Goal: Task Accomplishment & Management: Manage account settings

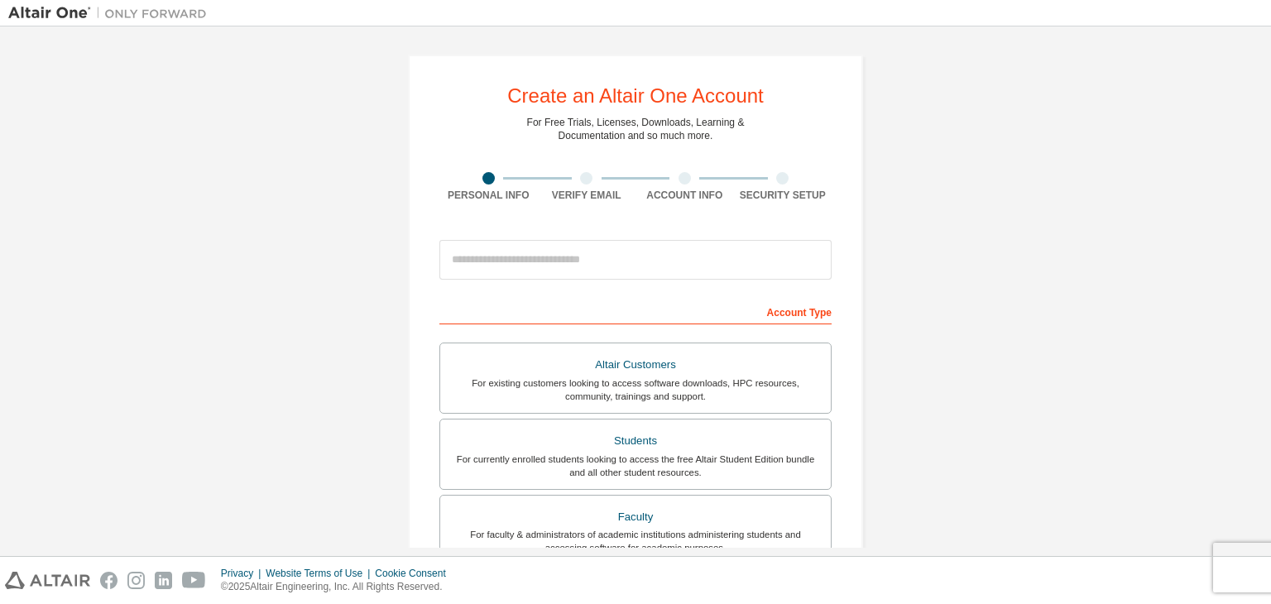
scroll to position [137, 0]
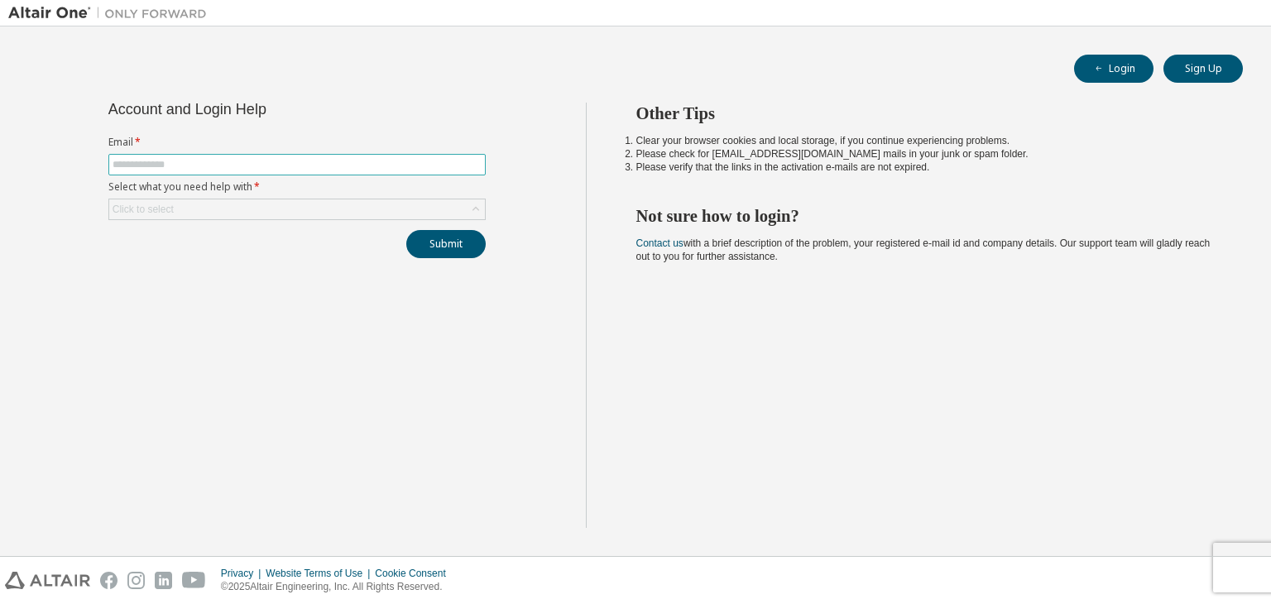
click at [278, 166] on input "text" at bounding box center [297, 164] width 369 height 13
type input "**********"
click at [169, 214] on div "Click to select" at bounding box center [143, 209] width 61 height 13
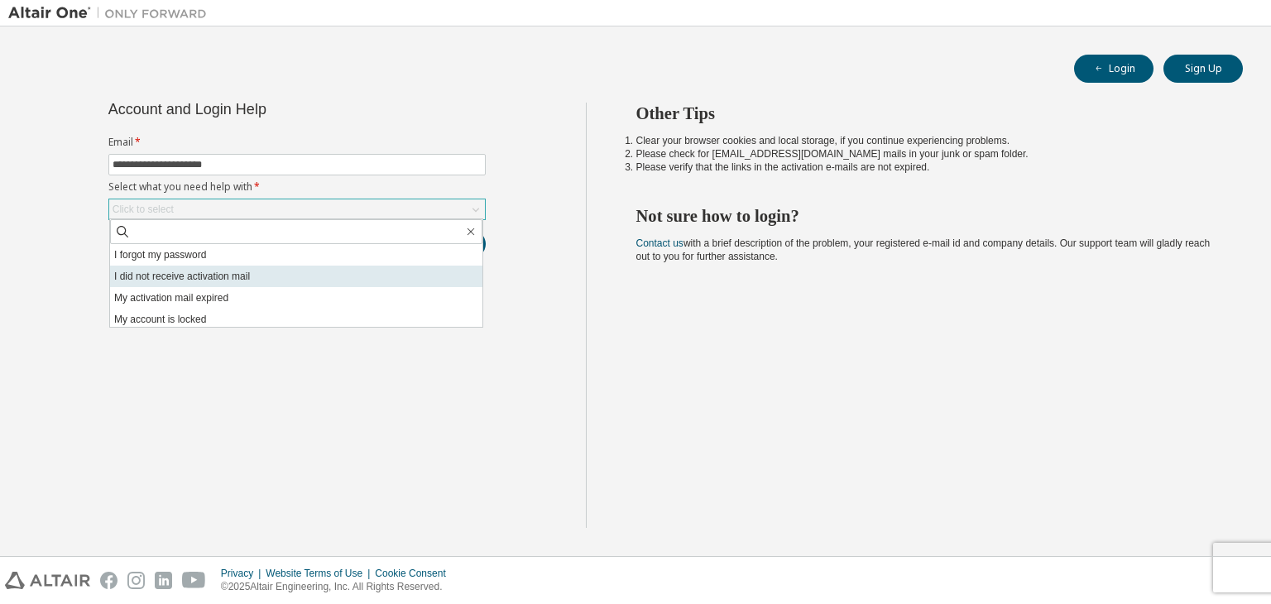
click at [384, 279] on li "I did not receive activation mail" at bounding box center [296, 277] width 372 height 22
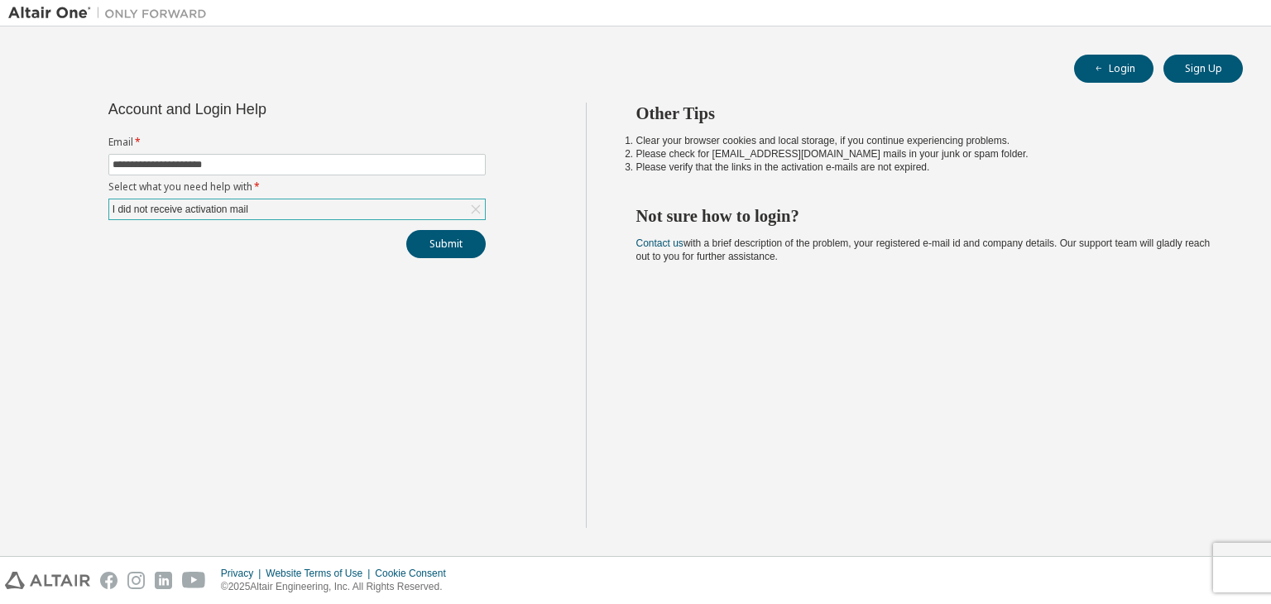
click at [441, 259] on div "**********" at bounding box center [296, 315] width 577 height 425
click at [473, 202] on icon at bounding box center [475, 209] width 17 height 17
click at [371, 222] on div "**********" at bounding box center [296, 181] width 397 height 156
click at [381, 206] on div "Click to select" at bounding box center [297, 209] width 376 height 20
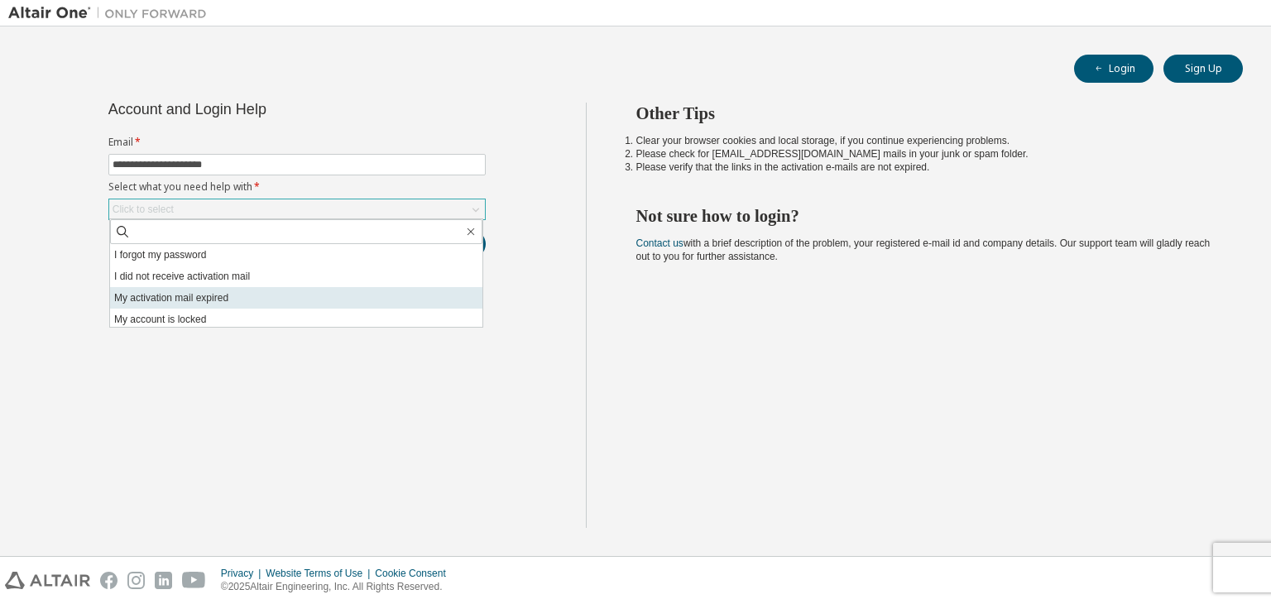
click at [261, 290] on li "My activation mail expired" at bounding box center [296, 298] width 372 height 22
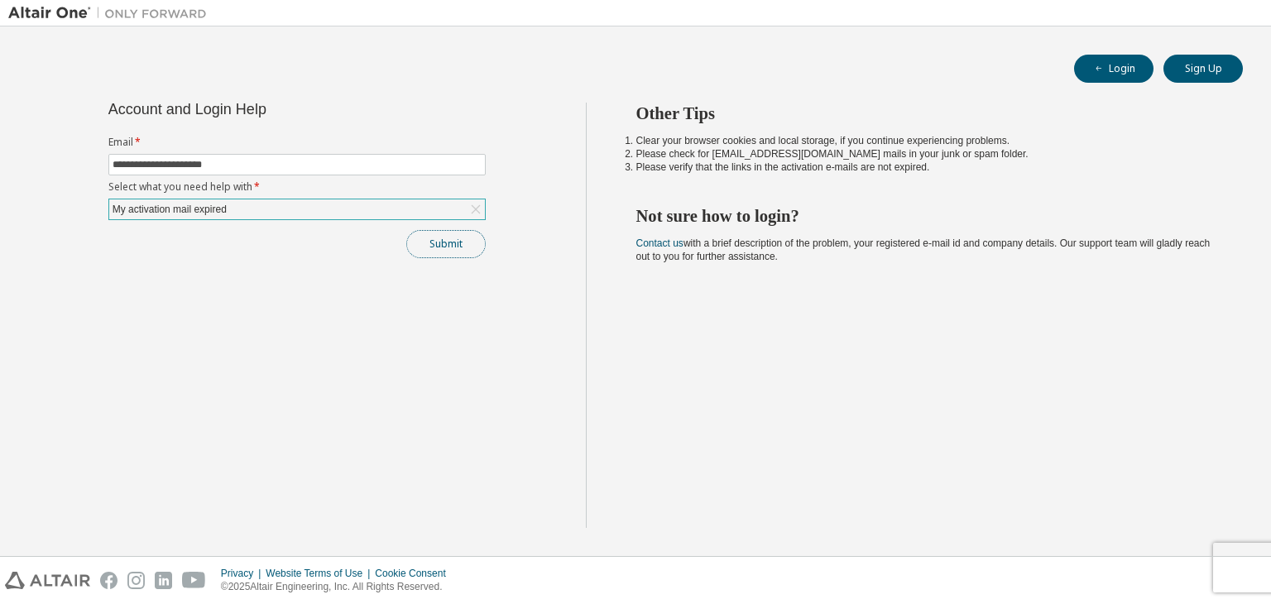
click at [425, 242] on button "Submit" at bounding box center [445, 244] width 79 height 28
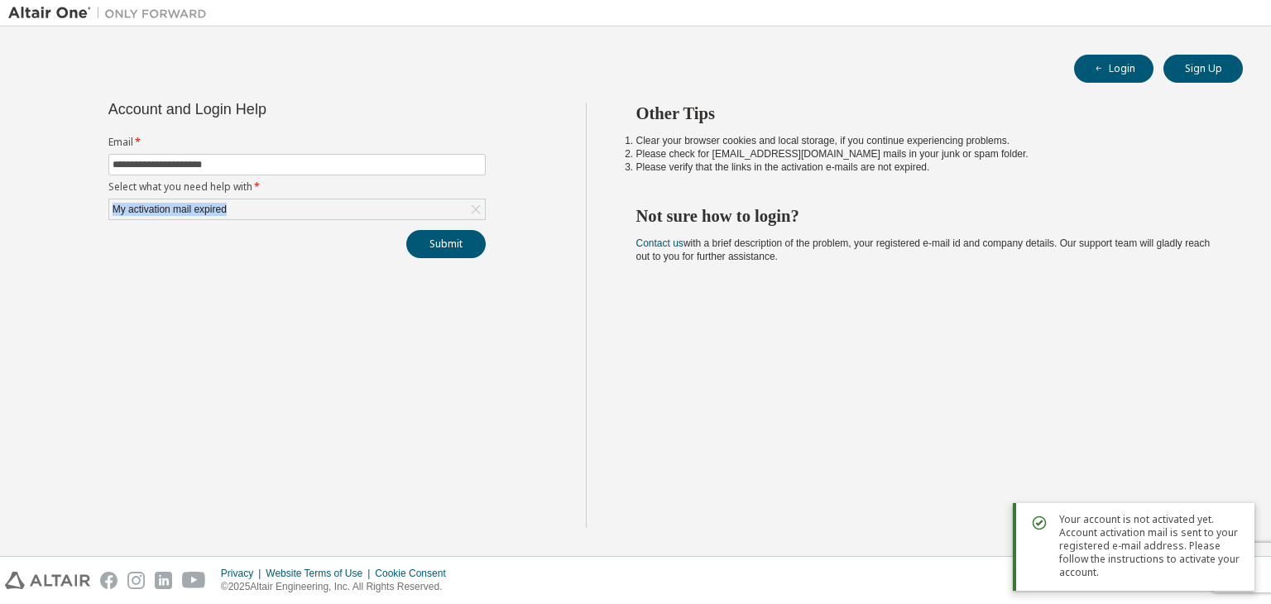
drag, startPoint x: 266, startPoint y: 211, endPoint x: 89, endPoint y: 198, distance: 177.5
click at [89, 198] on div "**********" at bounding box center [296, 315] width 577 height 425
click at [434, 353] on div "**********" at bounding box center [296, 315] width 577 height 425
click at [1170, 519] on span "Your account is not activated yet. Account activation mail is sent to your regi…" at bounding box center [1150, 546] width 182 height 66
click at [1132, 69] on button "Login" at bounding box center [1113, 69] width 79 height 28
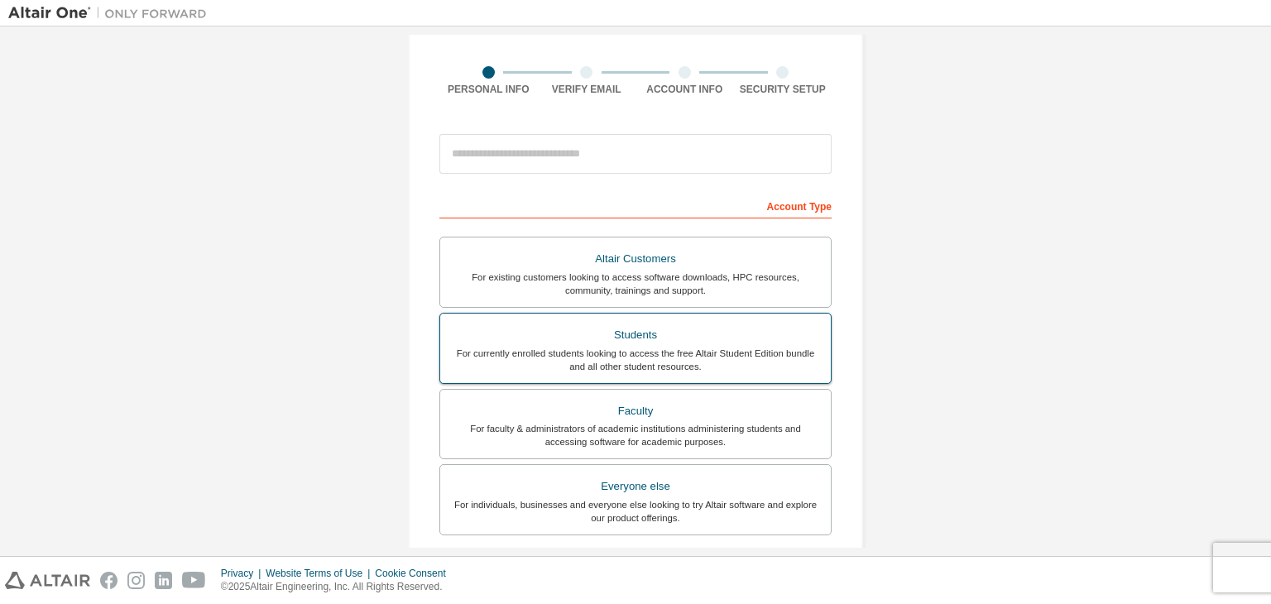
scroll to position [137, 0]
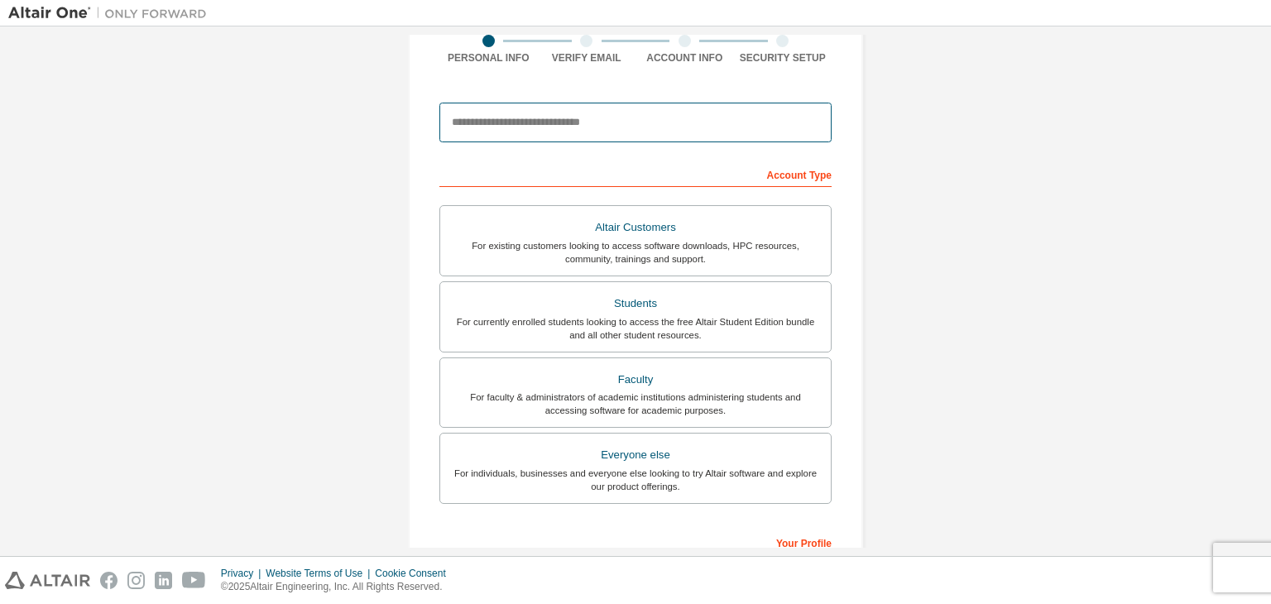
click at [561, 123] on input "email" at bounding box center [635, 123] width 392 height 40
type input "**********"
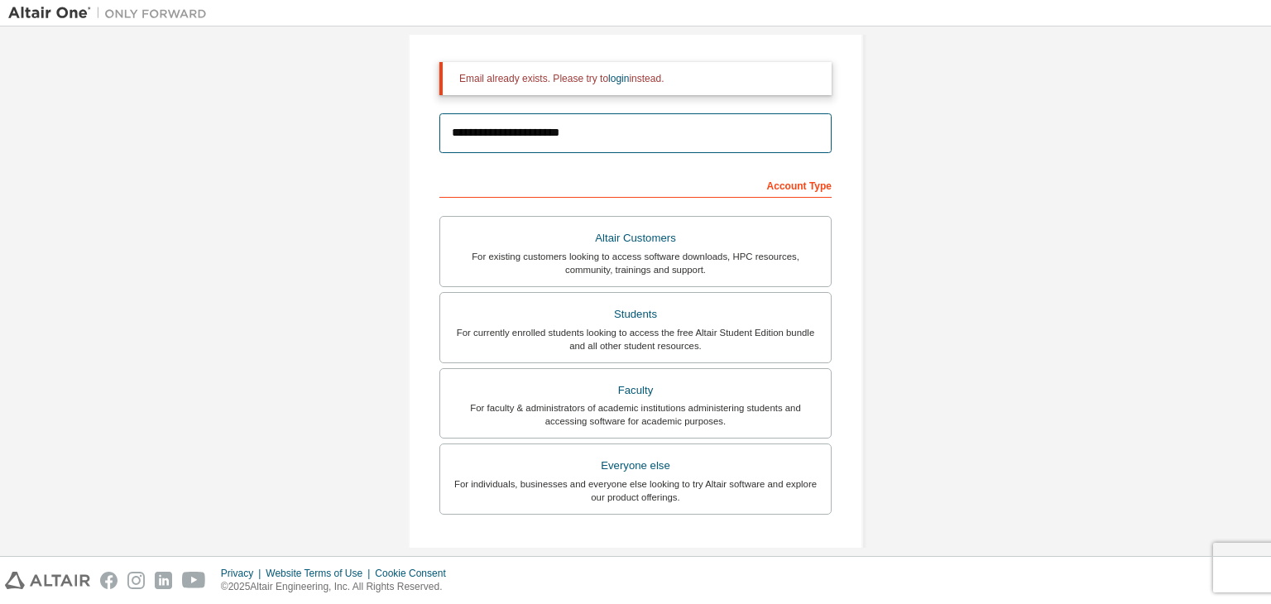
scroll to position [136, 0]
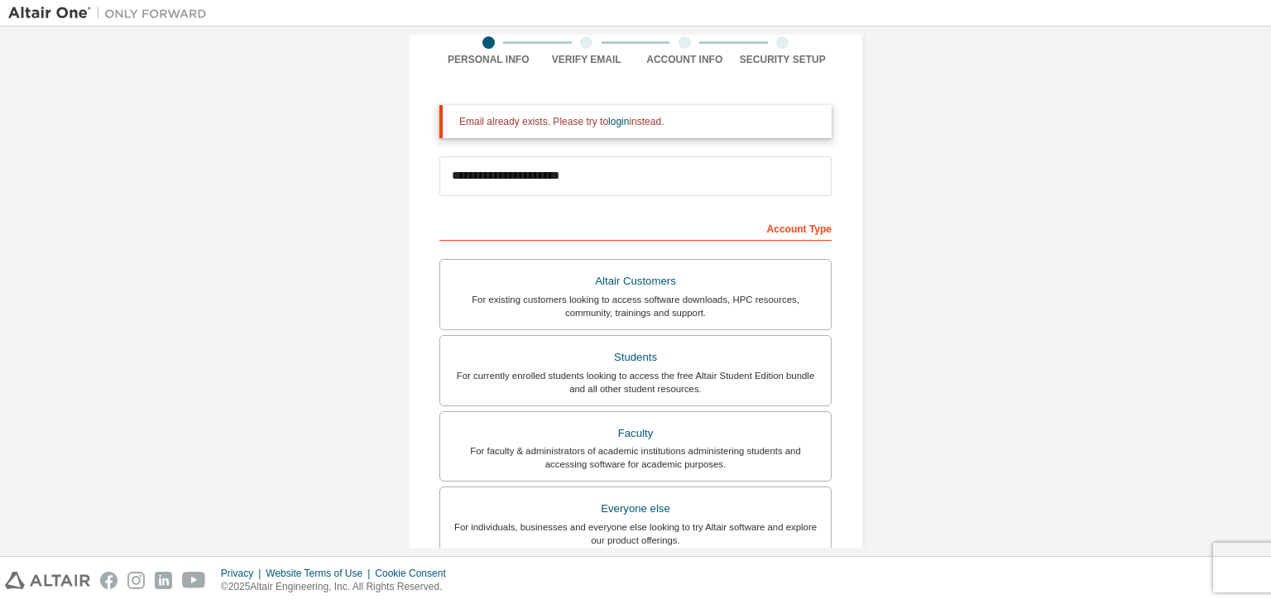
drag, startPoint x: 671, startPoint y: 100, endPoint x: 650, endPoint y: 103, distance: 20.9
click at [666, 100] on div "**********" at bounding box center [635, 446] width 392 height 701
click at [617, 121] on link "login" at bounding box center [618, 122] width 21 height 12
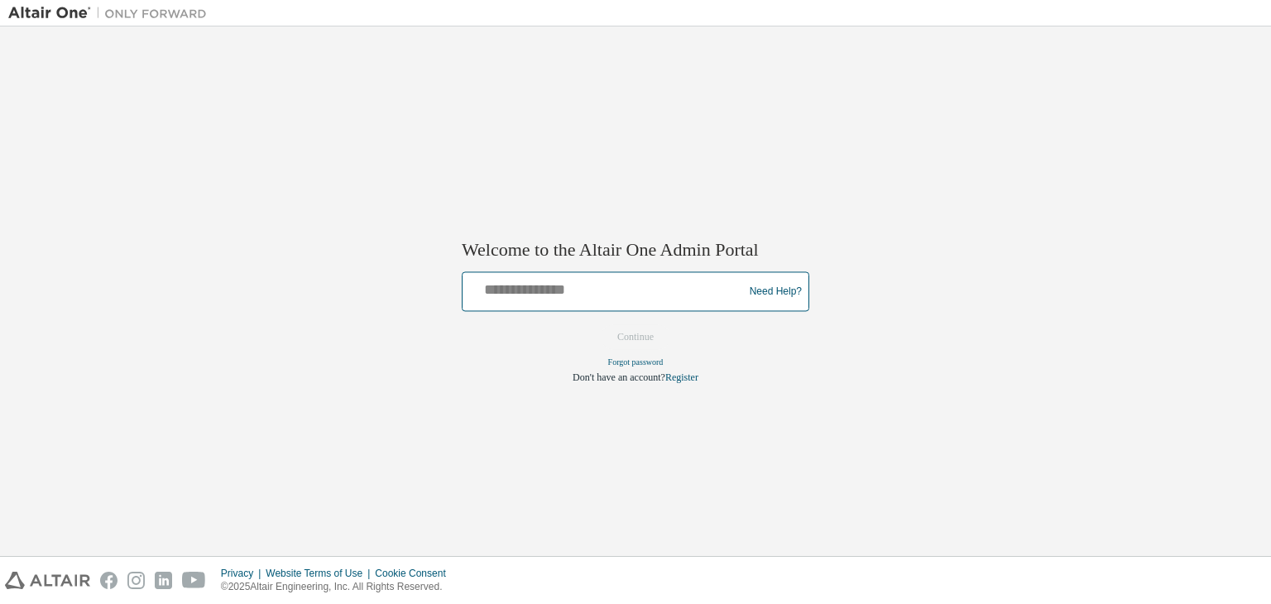
click at [628, 296] on input "text" at bounding box center [605, 288] width 272 height 24
type input "**********"
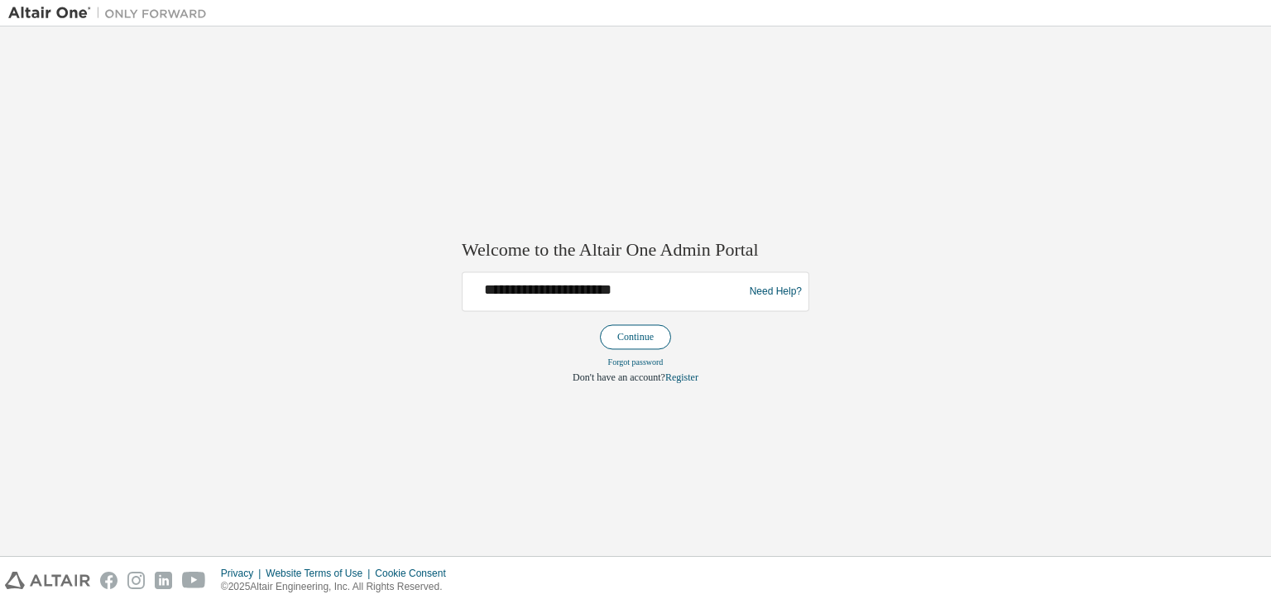
click at [654, 342] on button "Continue" at bounding box center [635, 337] width 71 height 25
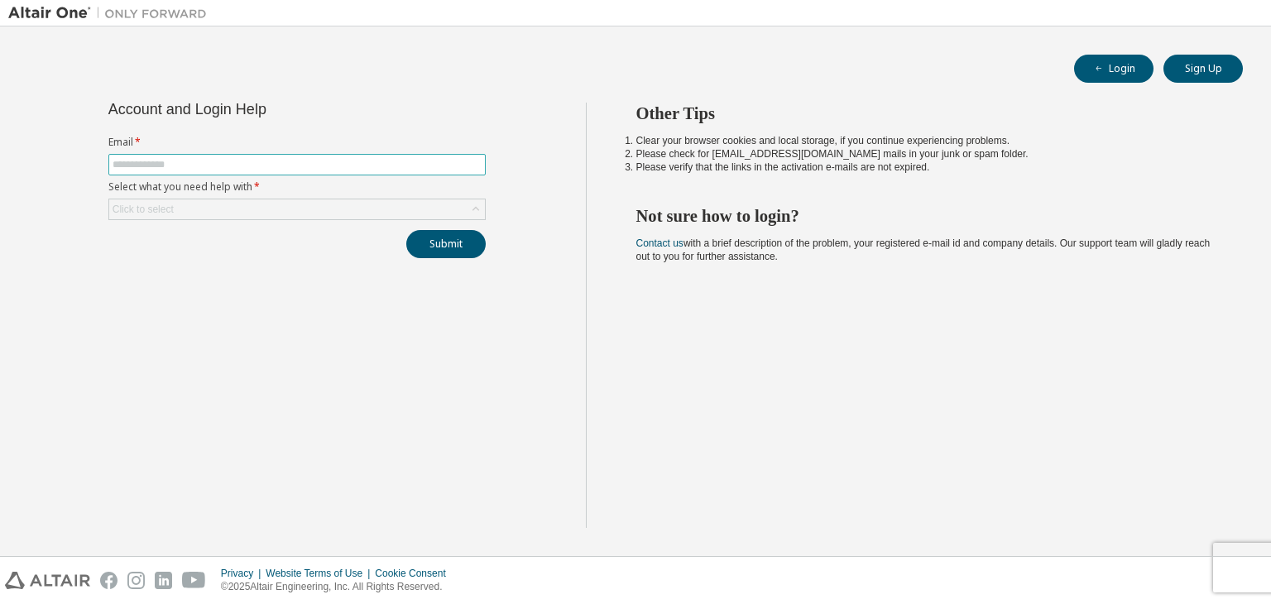
click at [385, 160] on input "text" at bounding box center [297, 164] width 369 height 13
type input "**********"
click at [247, 210] on div "Click to select" at bounding box center [297, 209] width 376 height 20
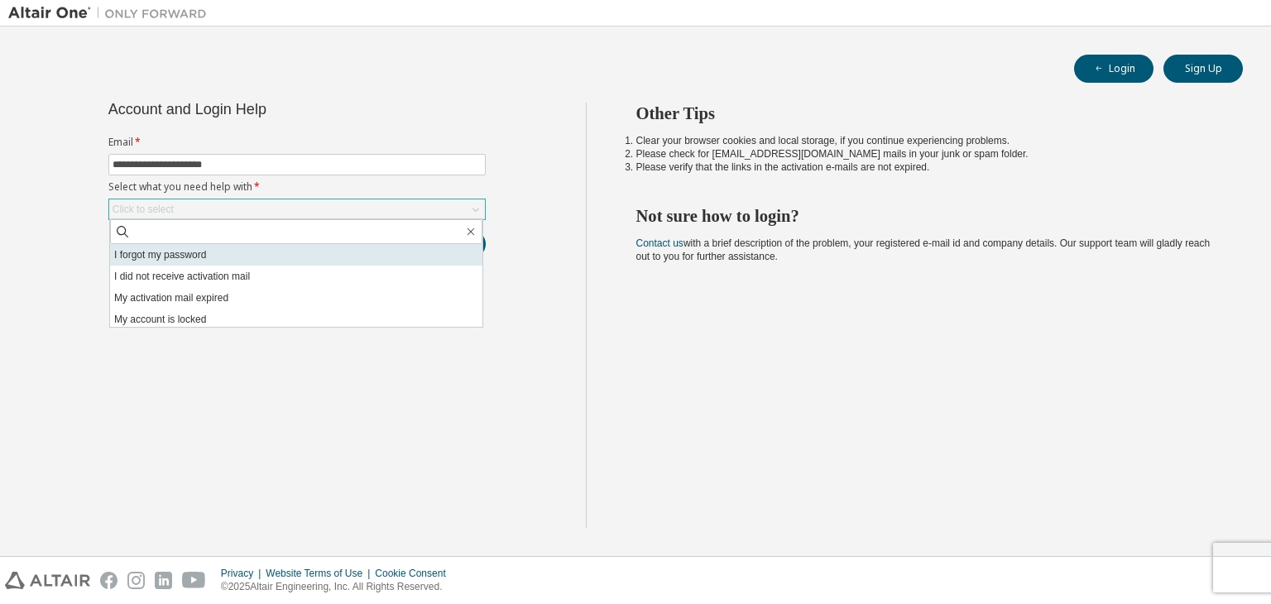
click at [238, 256] on li "I forgot my password" at bounding box center [296, 255] width 372 height 22
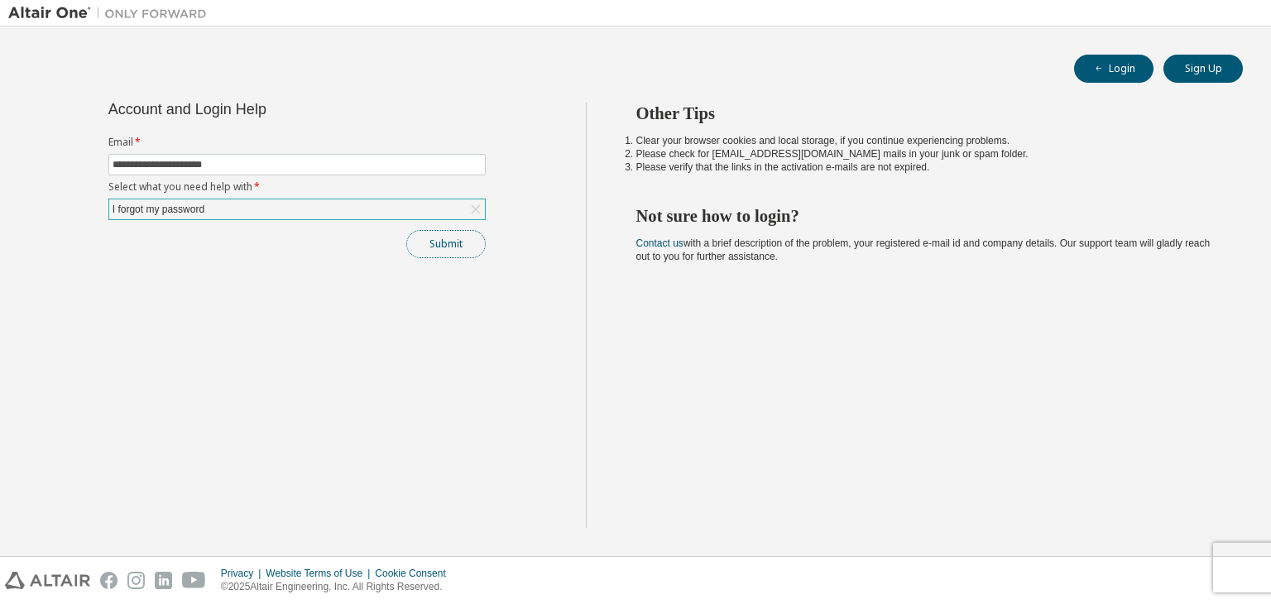
click at [461, 250] on button "Submit" at bounding box center [445, 244] width 79 height 28
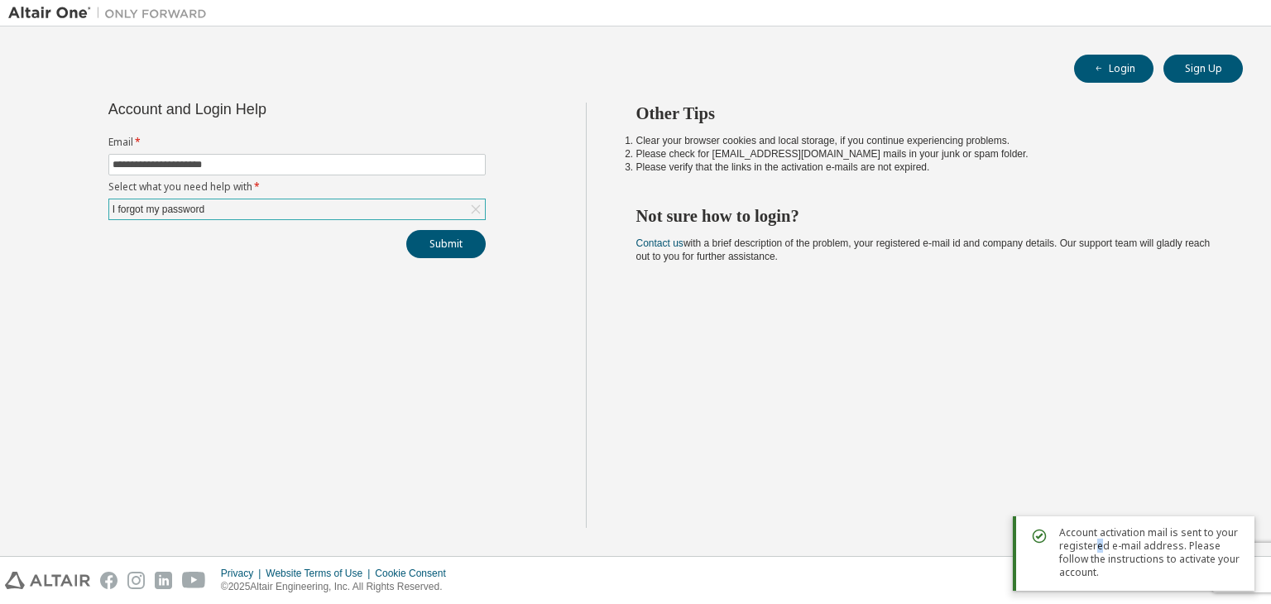
click at [1096, 541] on span "Account activation mail is sent to your registered e-mail address. Please follo…" at bounding box center [1150, 552] width 182 height 53
click at [1110, 577] on span "Account activation mail is sent to your registered e-mail address. Please follo…" at bounding box center [1150, 552] width 182 height 53
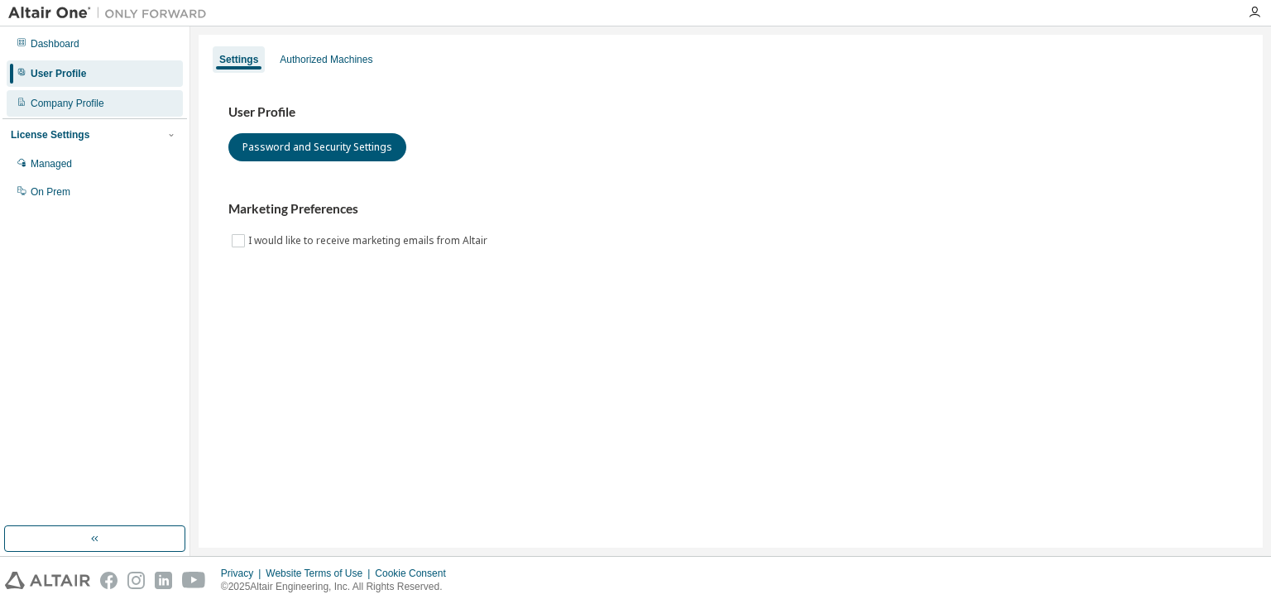
click at [105, 110] on div "Company Profile" at bounding box center [95, 103] width 176 height 26
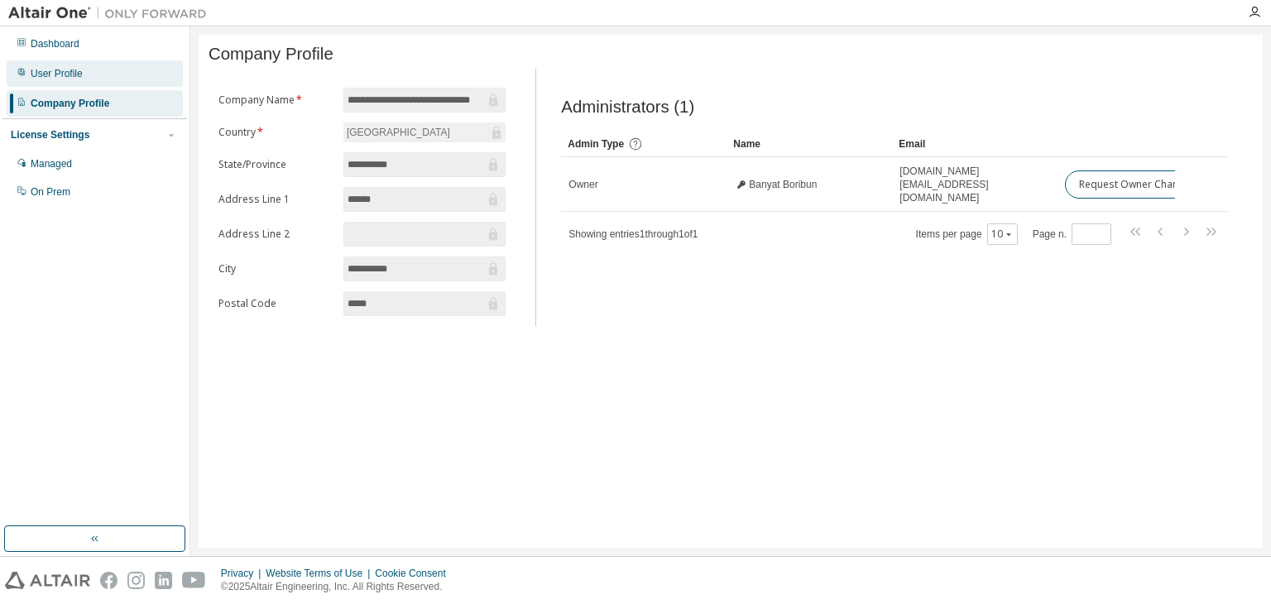
click at [119, 77] on div "User Profile" at bounding box center [95, 73] width 176 height 26
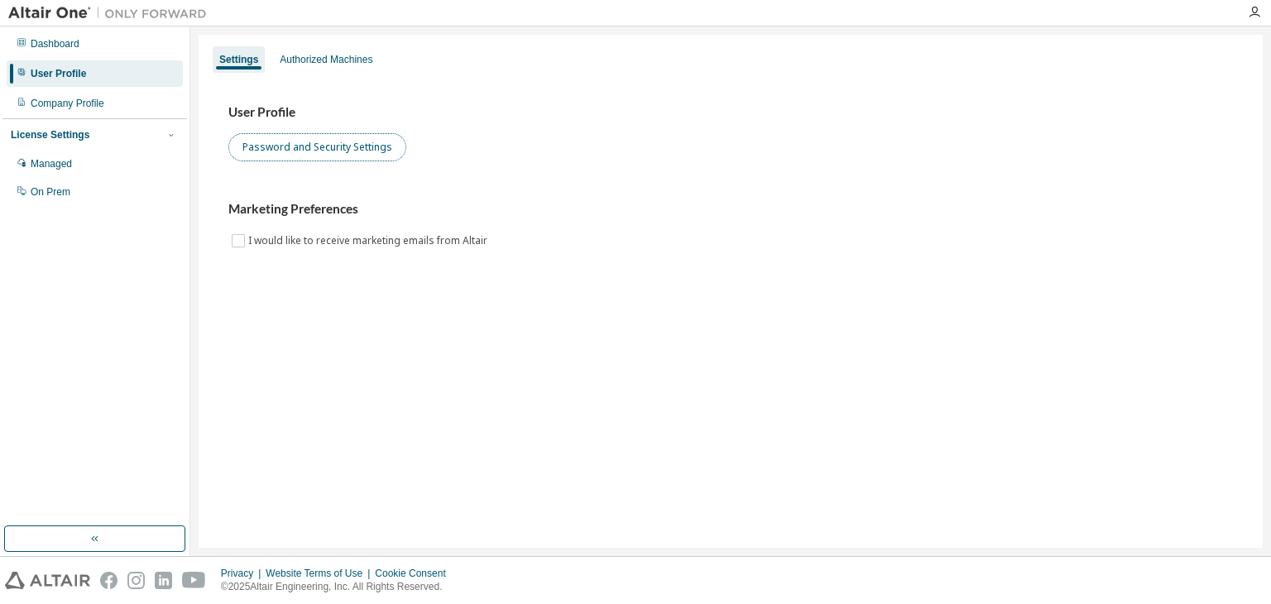
click at [332, 149] on button "Password and Security Settings" at bounding box center [317, 147] width 178 height 28
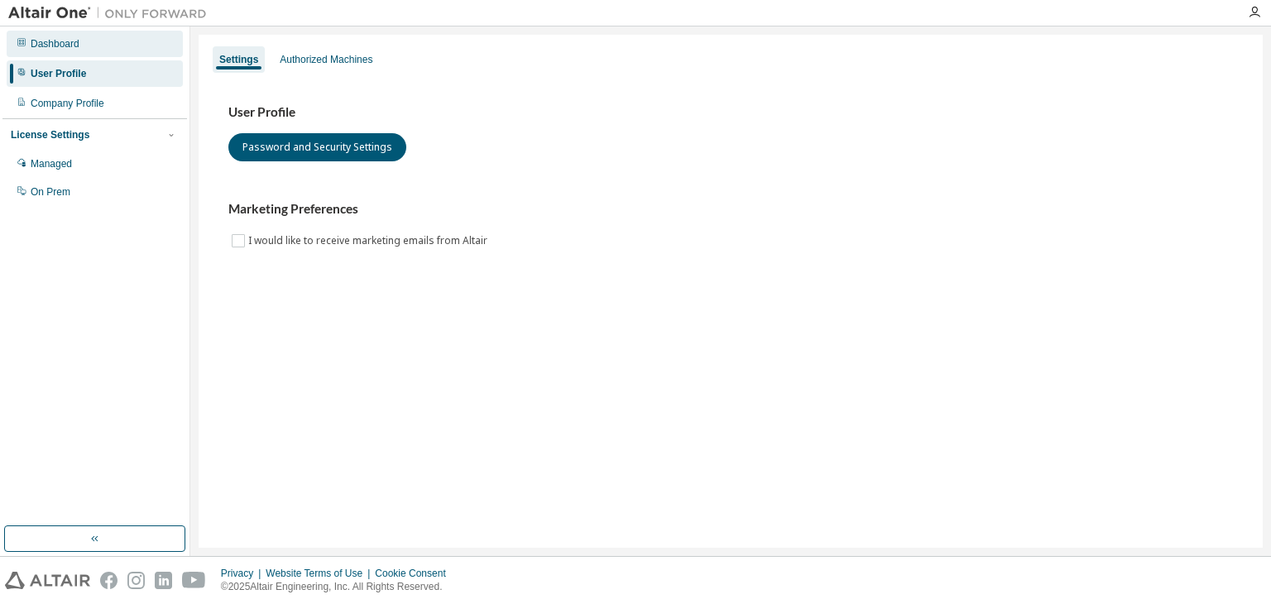
click at [149, 54] on div "Dashboard" at bounding box center [95, 44] width 176 height 26
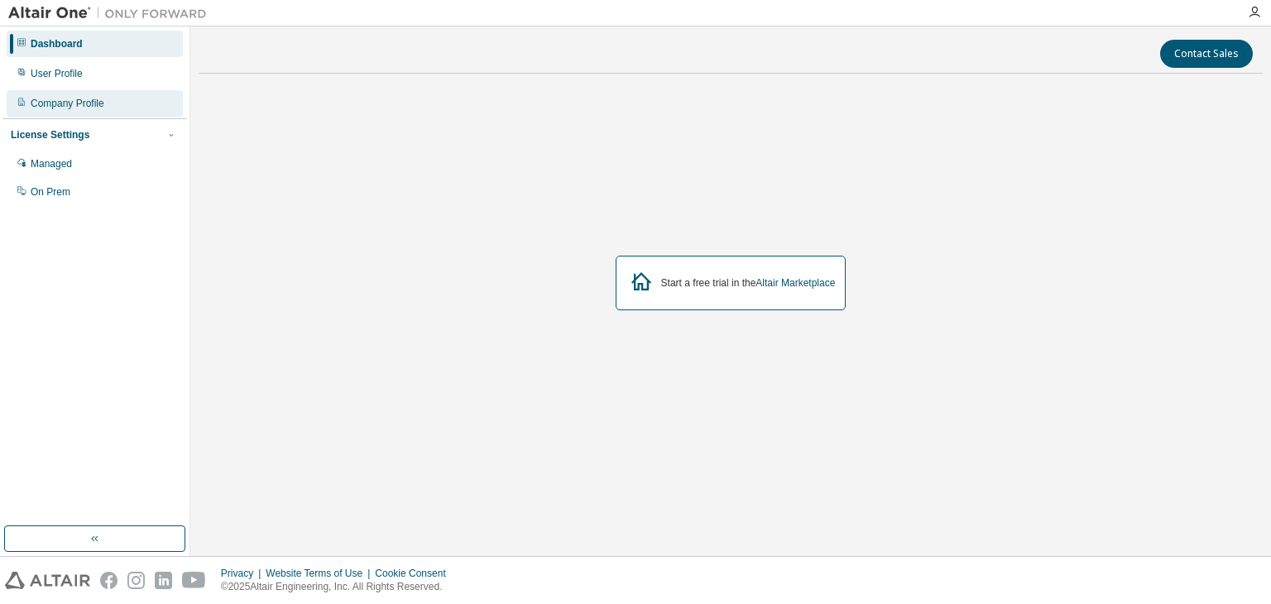
click at [83, 93] on div "Company Profile" at bounding box center [95, 103] width 176 height 26
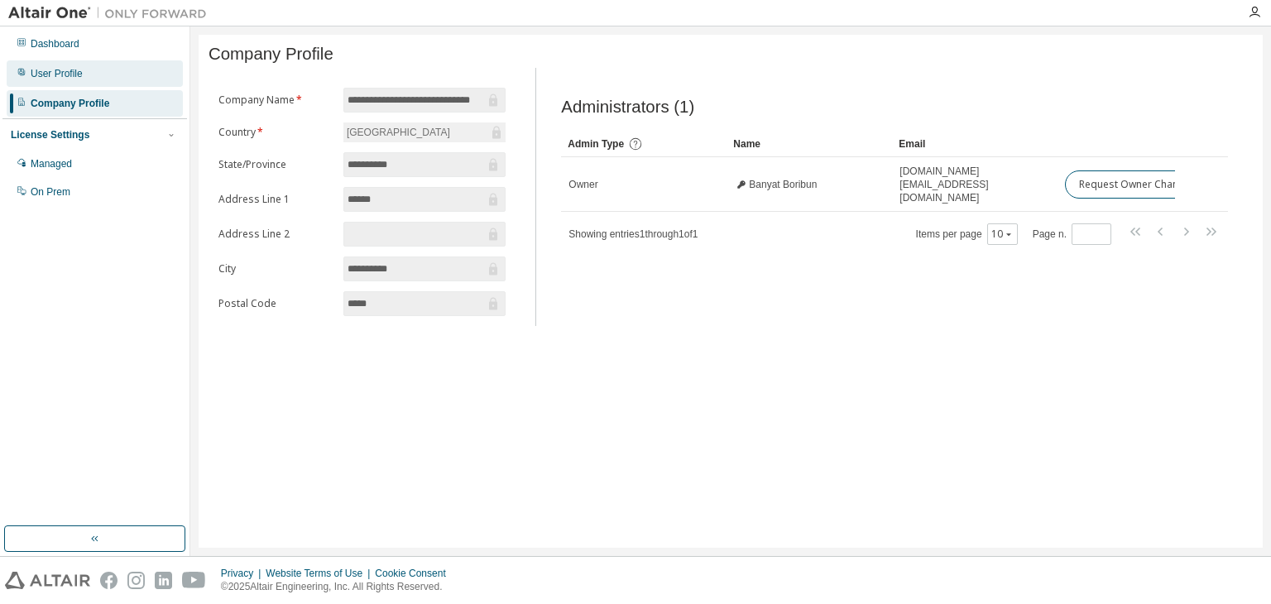
click at [120, 74] on div "User Profile" at bounding box center [95, 73] width 176 height 26
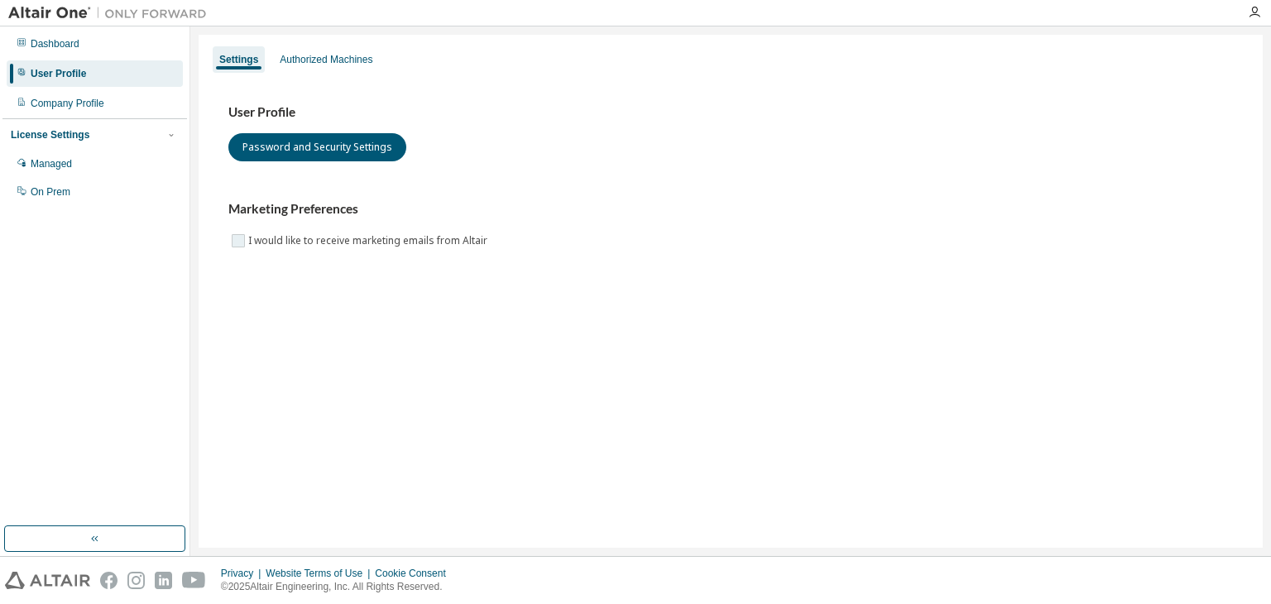
click at [275, 242] on label "I would like to receive marketing emails from Altair" at bounding box center [369, 241] width 242 height 20
click at [248, 246] on label "I would like to receive marketing emails from Altair" at bounding box center [369, 241] width 242 height 20
click at [83, 188] on div "On Prem" at bounding box center [95, 192] width 176 height 26
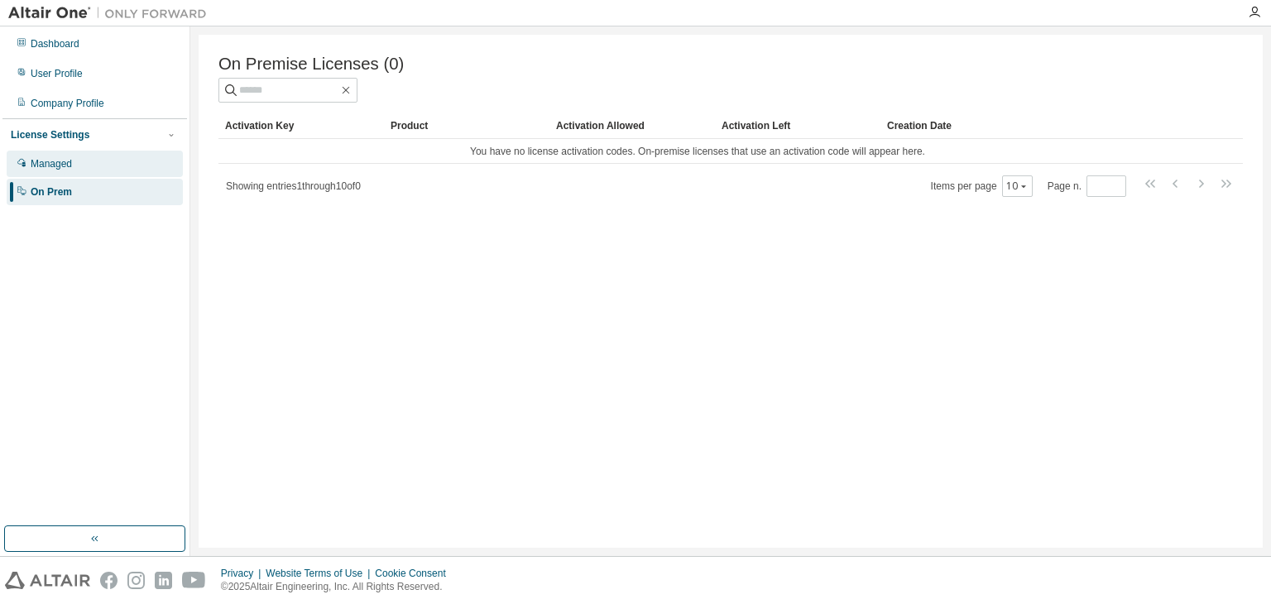
click at [103, 171] on div "Managed" at bounding box center [95, 164] width 176 height 26
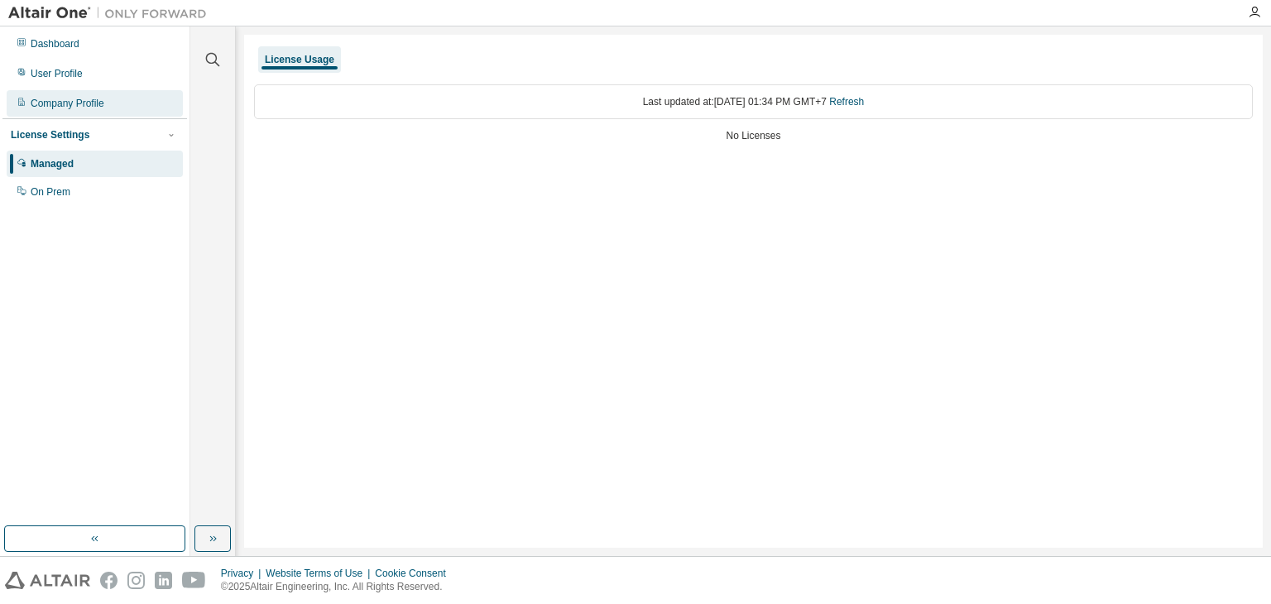
click at [122, 92] on div "Company Profile" at bounding box center [95, 103] width 176 height 26
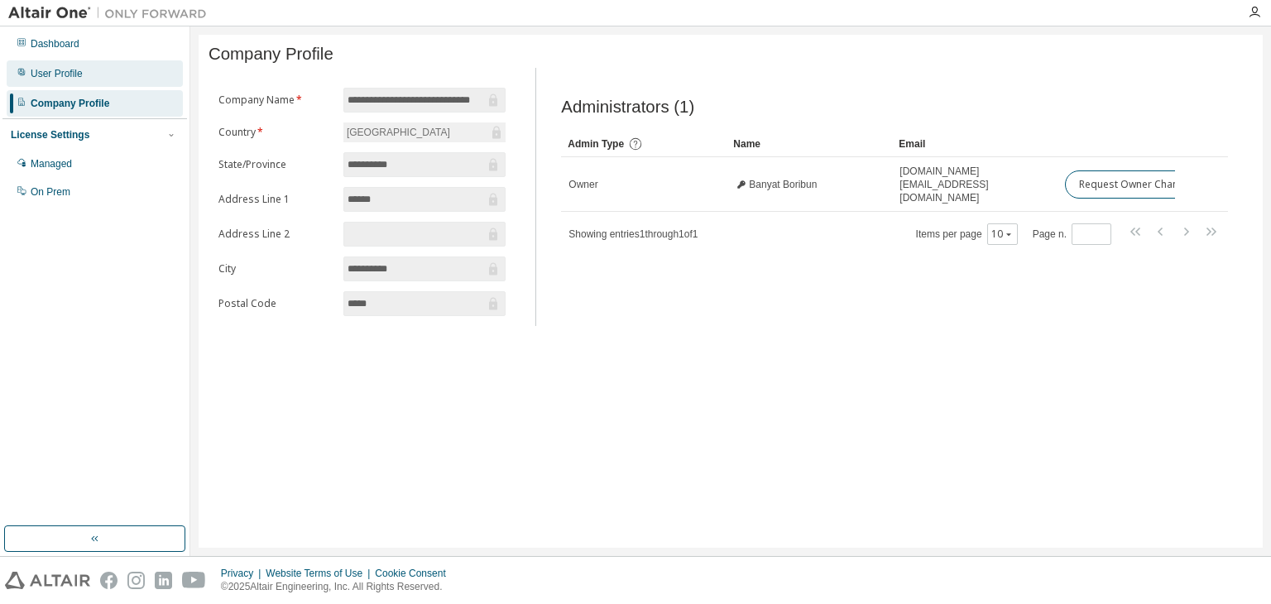
click at [136, 75] on div "User Profile" at bounding box center [95, 73] width 176 height 26
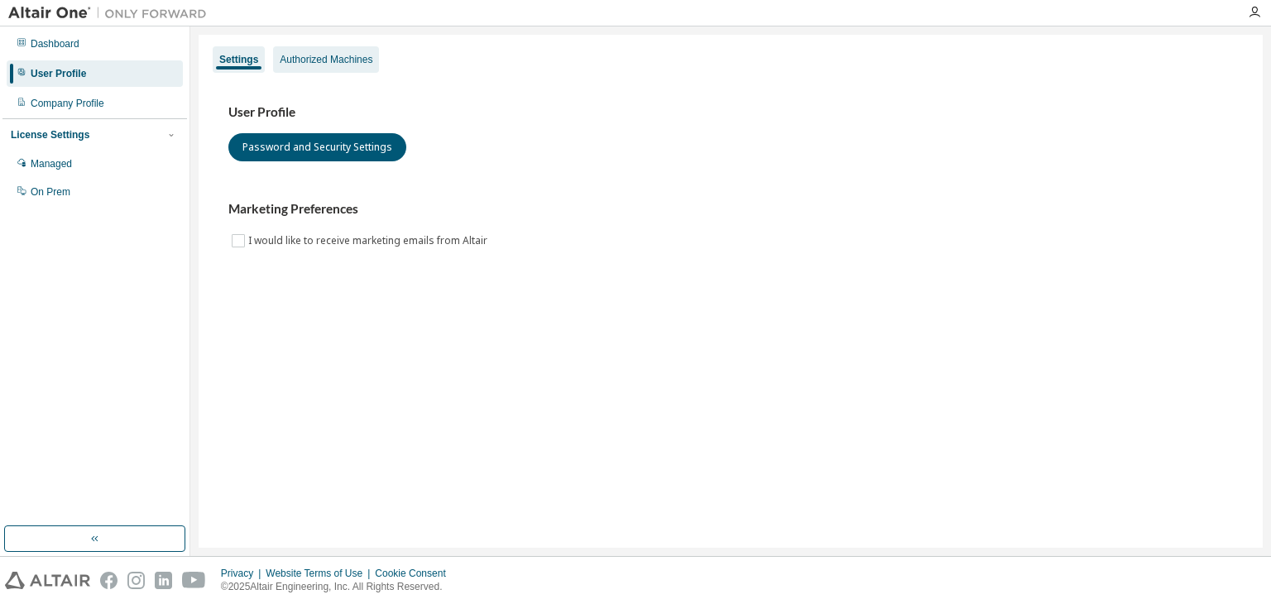
click at [303, 60] on div "Authorized Machines" at bounding box center [326, 59] width 93 height 13
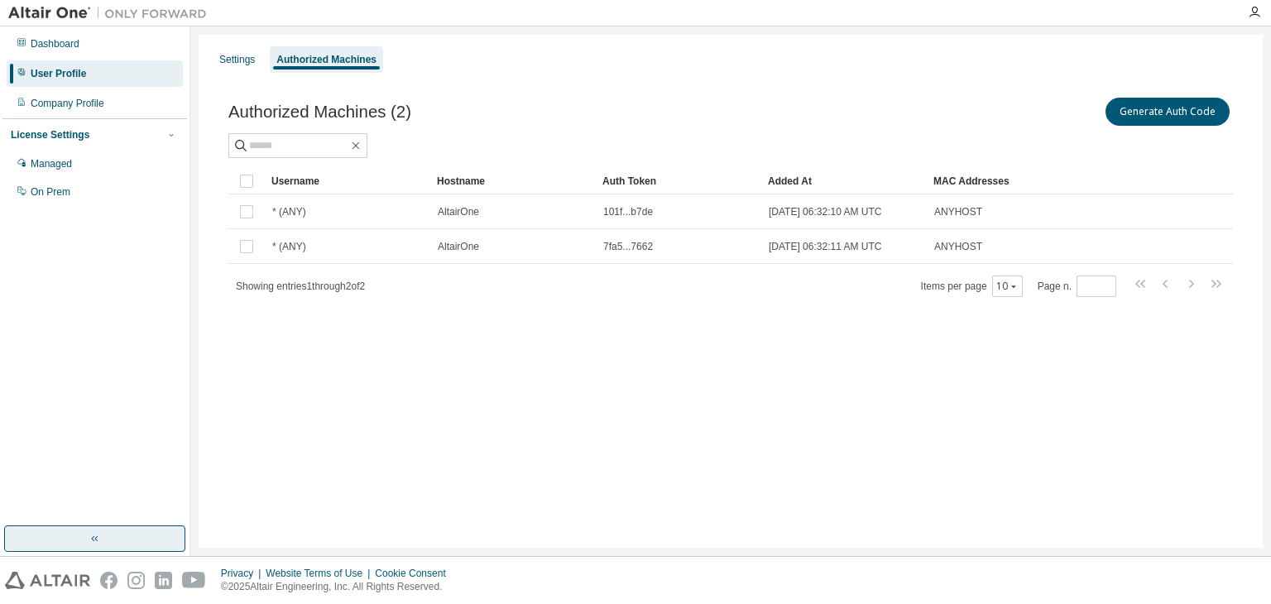
click at [79, 537] on button "button" at bounding box center [94, 538] width 181 height 26
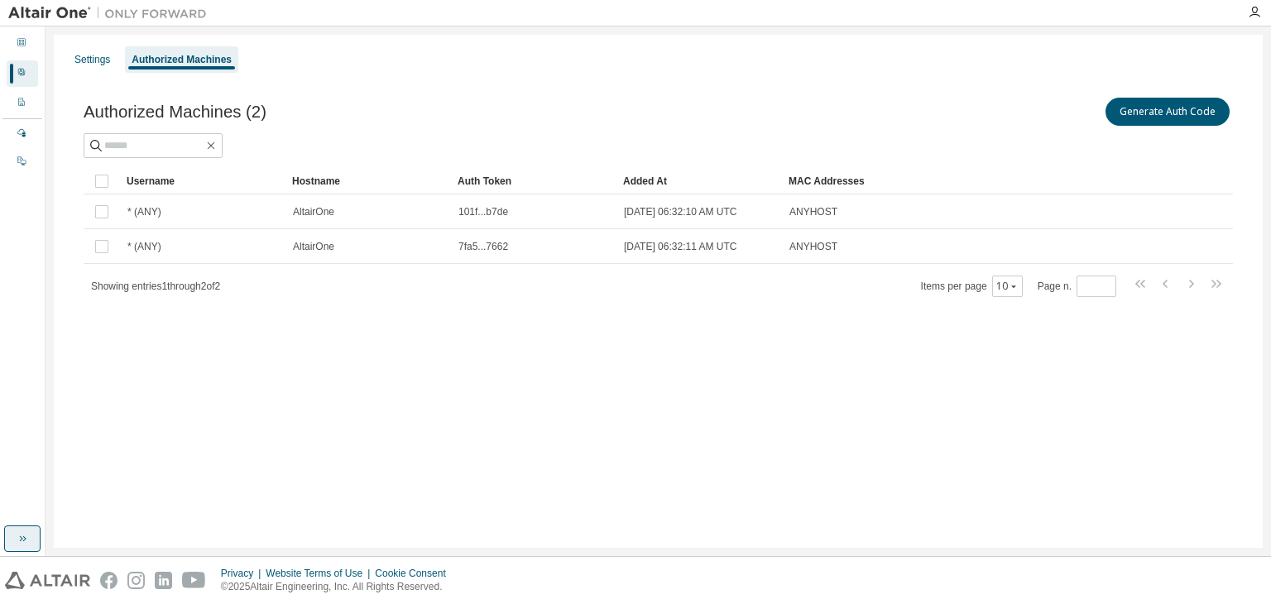
click at [16, 539] on icon "button" at bounding box center [22, 538] width 13 height 13
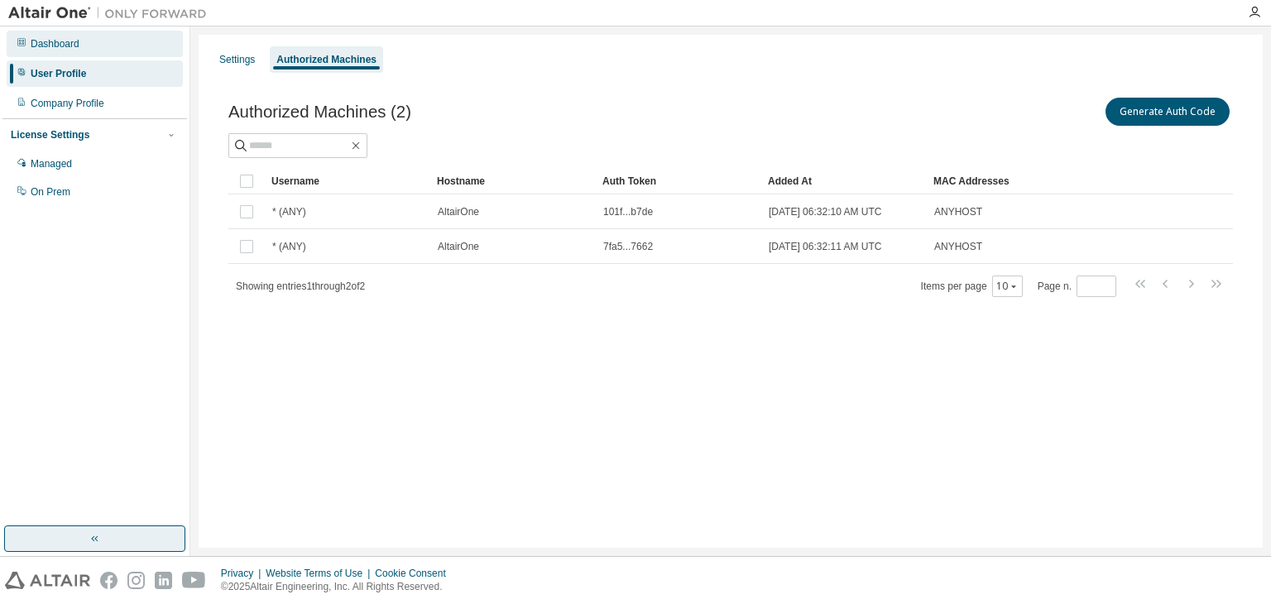
click at [127, 34] on div "Dashboard" at bounding box center [95, 44] width 176 height 26
